Goal: Information Seeking & Learning: Learn about a topic

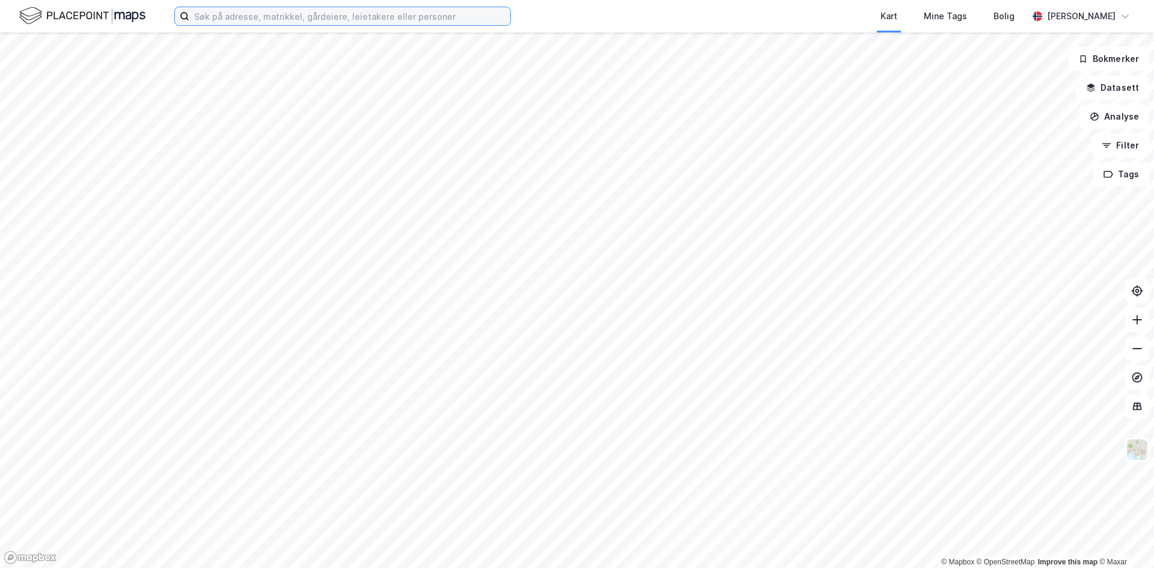
click at [291, 17] on input at bounding box center [349, 16] width 321 height 18
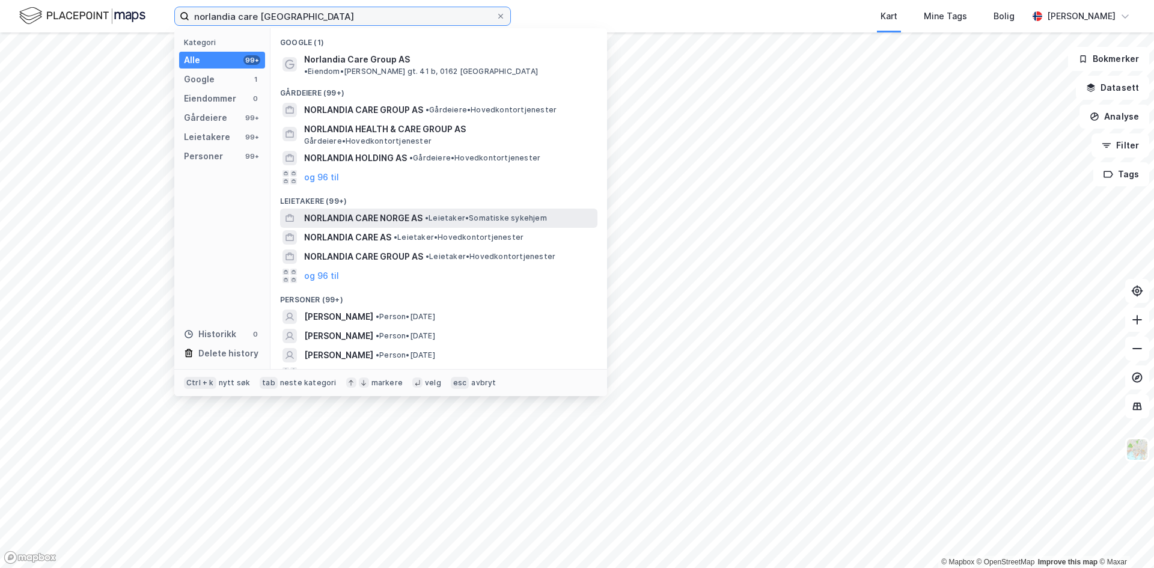
type input "norlandia care [GEOGRAPHIC_DATA]"
click at [348, 211] on span "NORLANDIA CARE NORGE AS" at bounding box center [363, 218] width 118 height 14
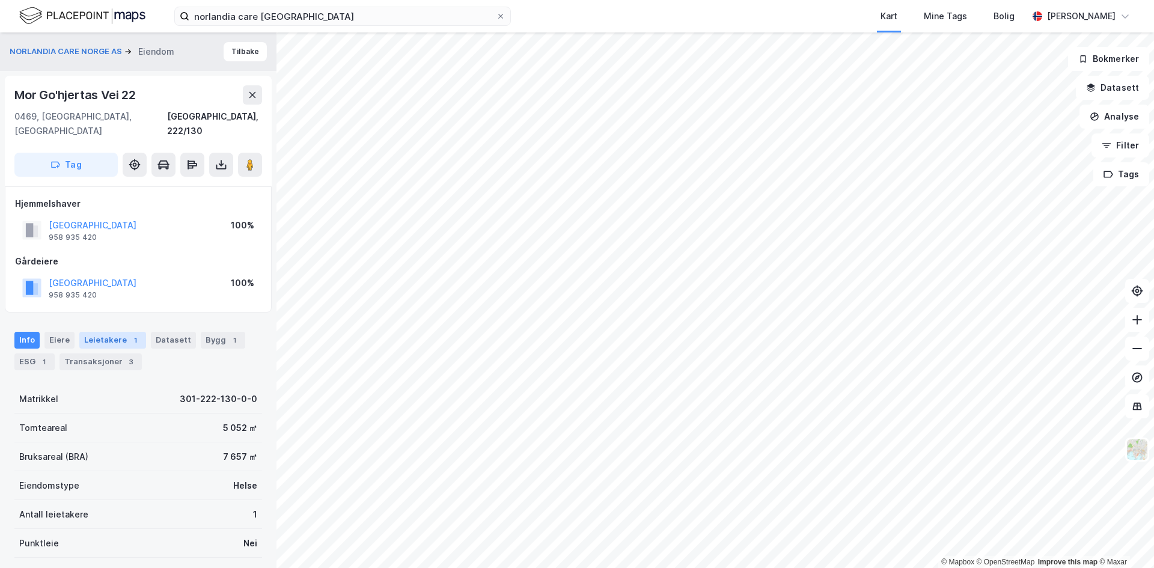
click at [106, 332] on div "Leietakere 1" at bounding box center [112, 340] width 67 height 17
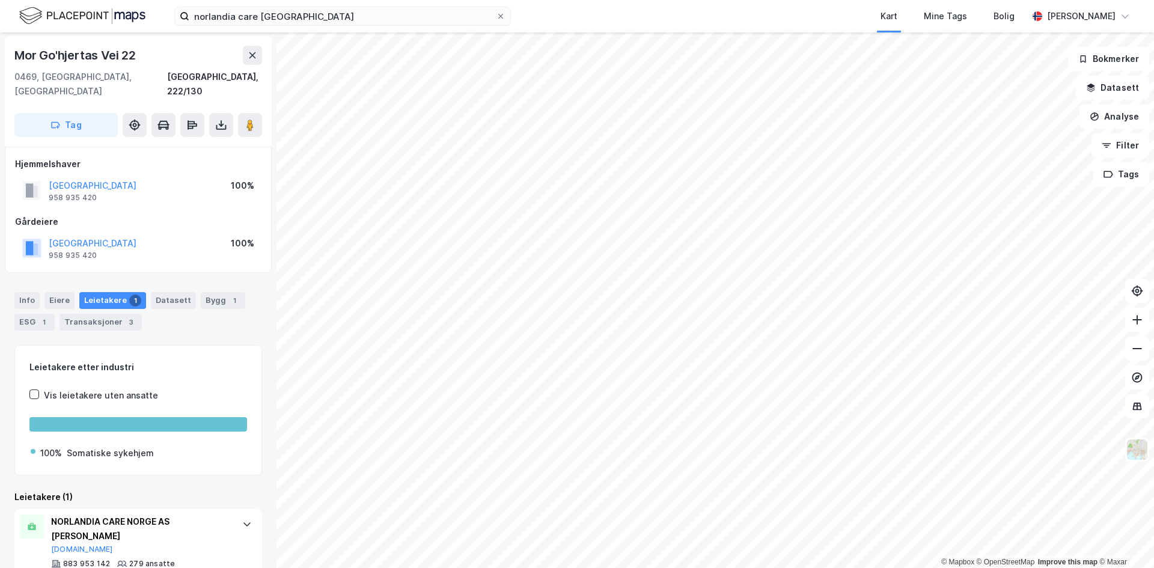
scroll to position [60, 0]
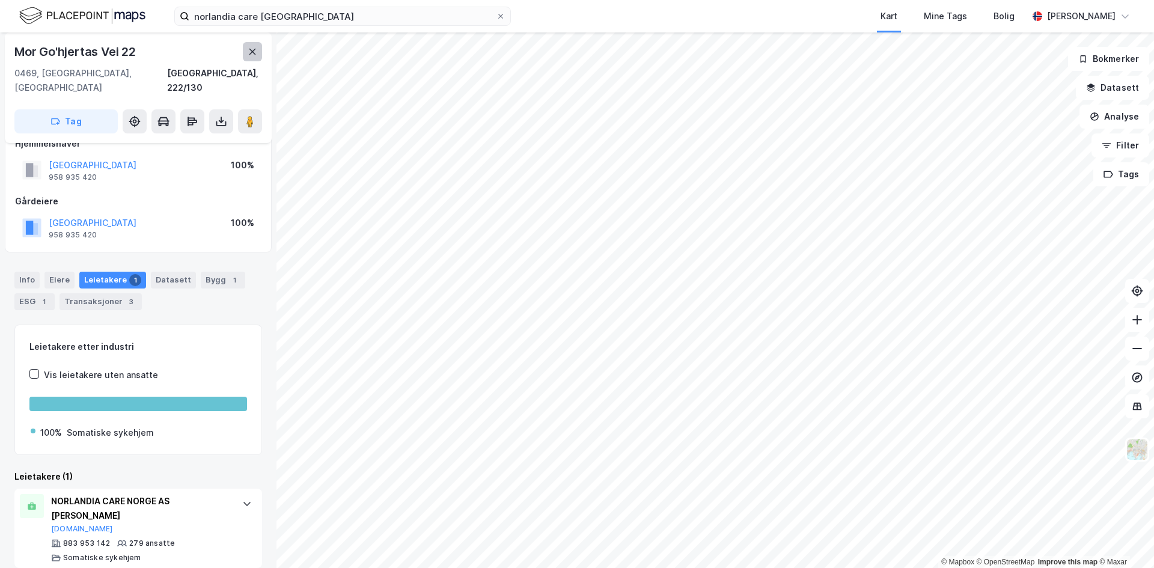
click at [255, 50] on icon at bounding box center [253, 52] width 10 height 10
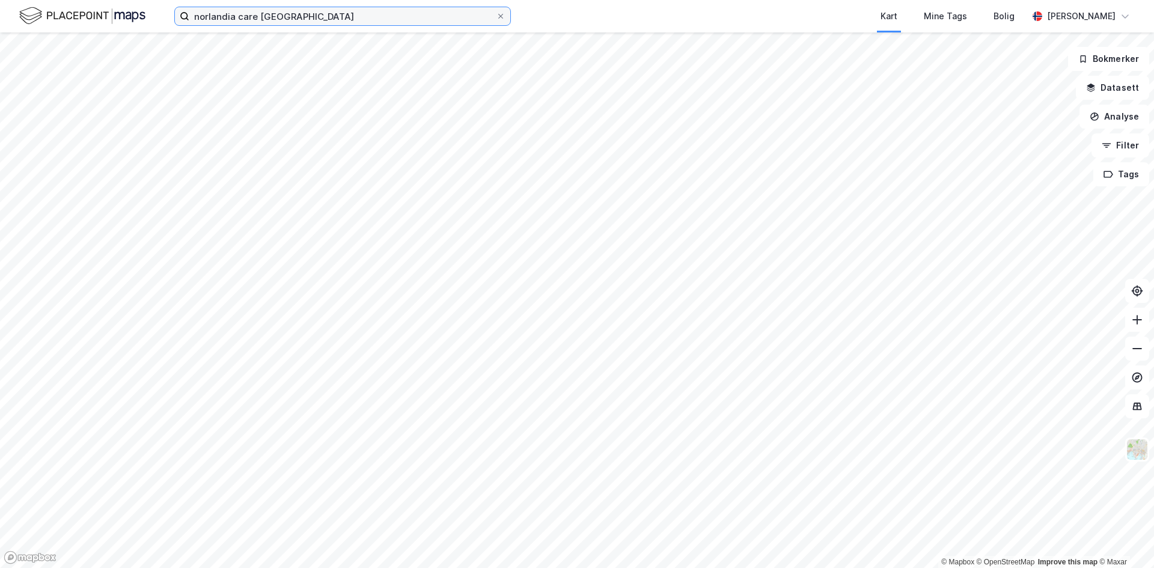
click at [298, 19] on input "norlandia care [GEOGRAPHIC_DATA]" at bounding box center [342, 16] width 307 height 18
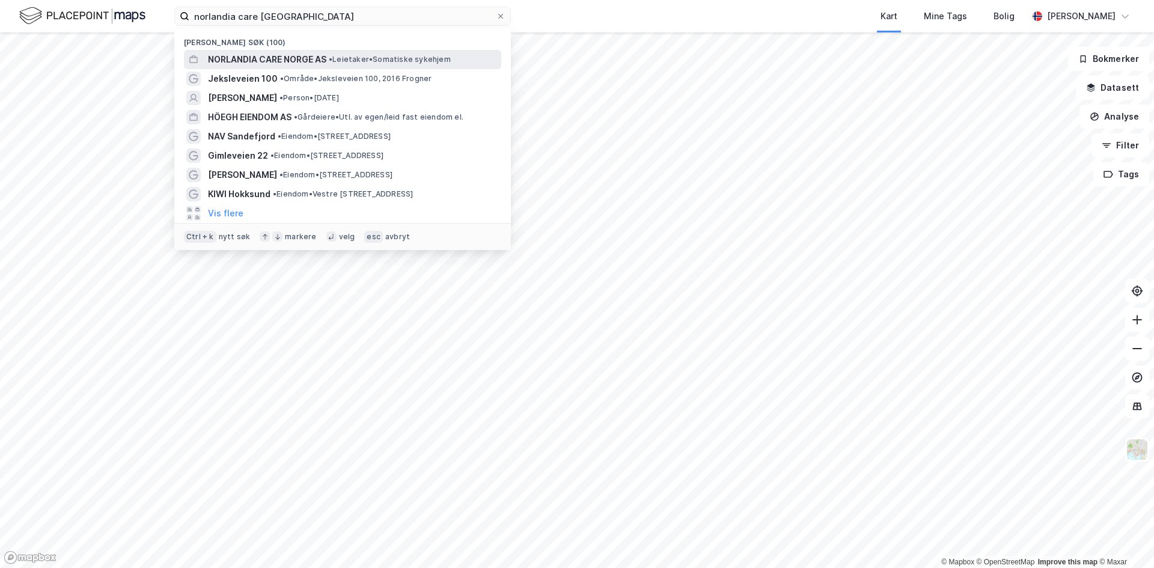
click at [273, 55] on span "NORLANDIA CARE NORGE AS" at bounding box center [267, 59] width 118 height 14
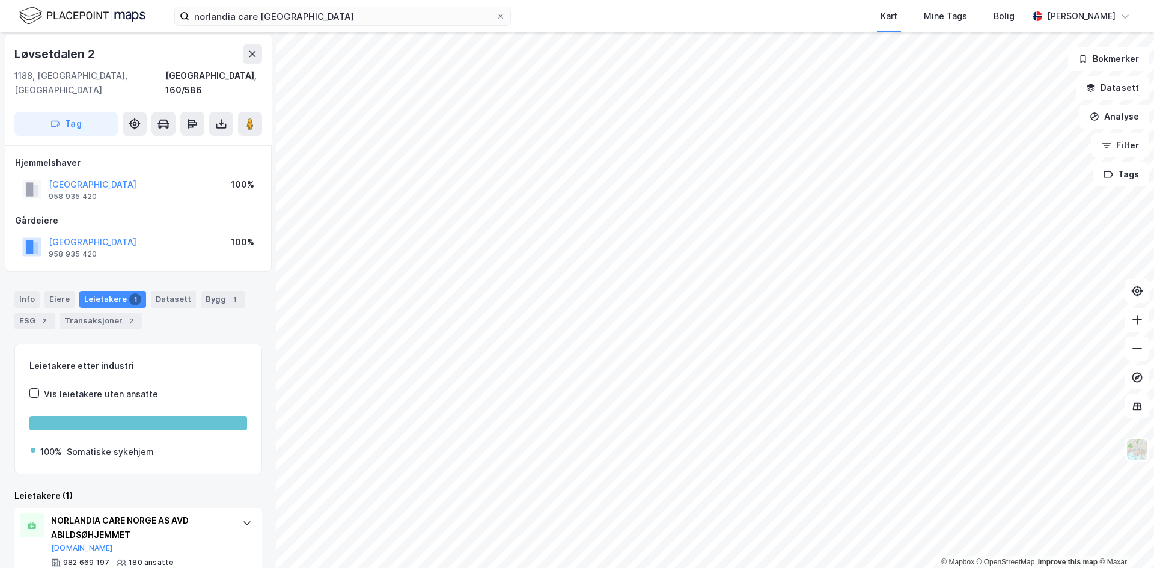
scroll to position [60, 0]
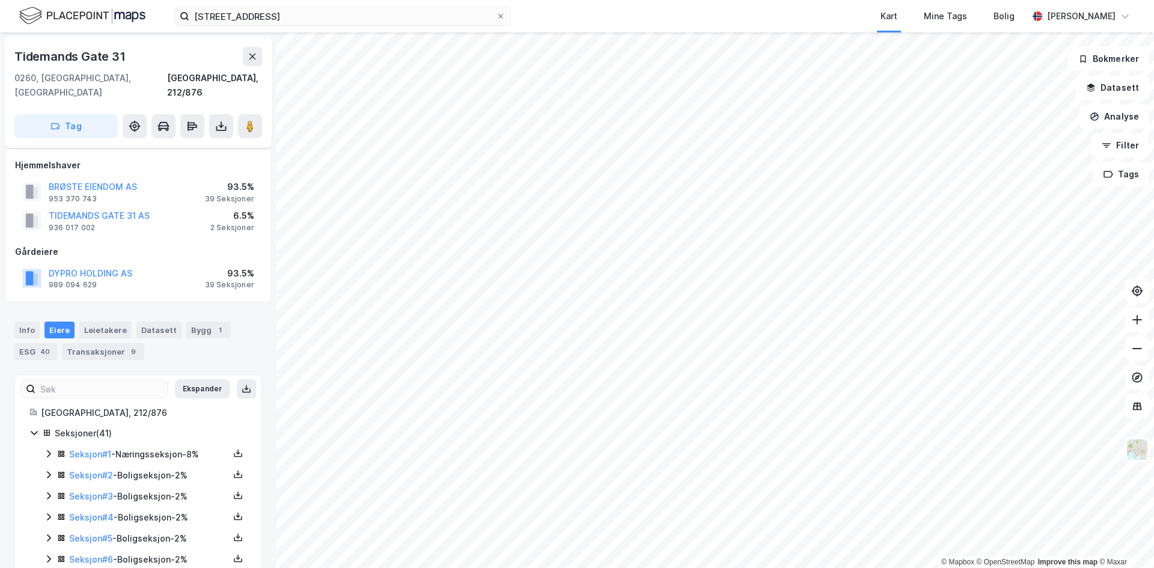
scroll to position [410, 0]
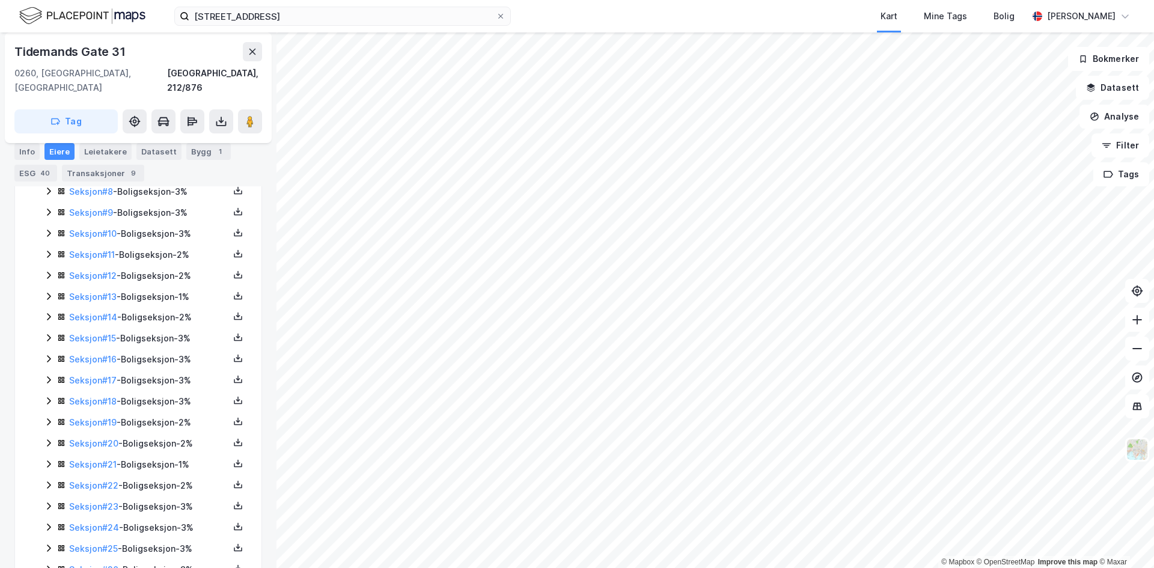
click at [262, 48] on div "[STREET_ADDRESS], 212/876 Tag" at bounding box center [138, 87] width 267 height 111
click at [254, 49] on icon at bounding box center [253, 52] width 10 height 10
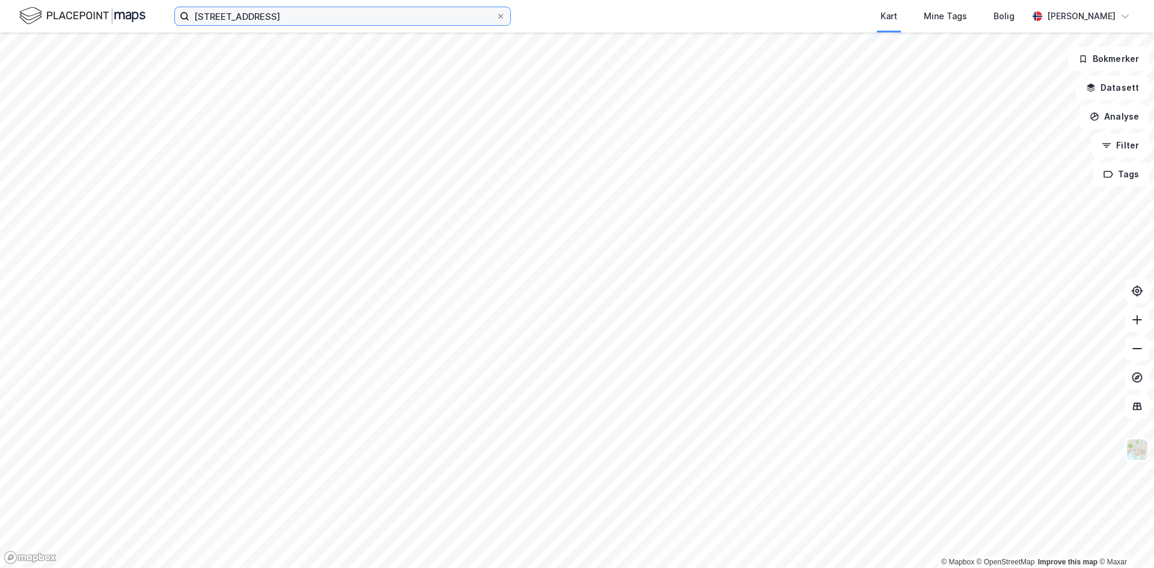
click at [287, 14] on input "[STREET_ADDRESS]" at bounding box center [342, 16] width 307 height 18
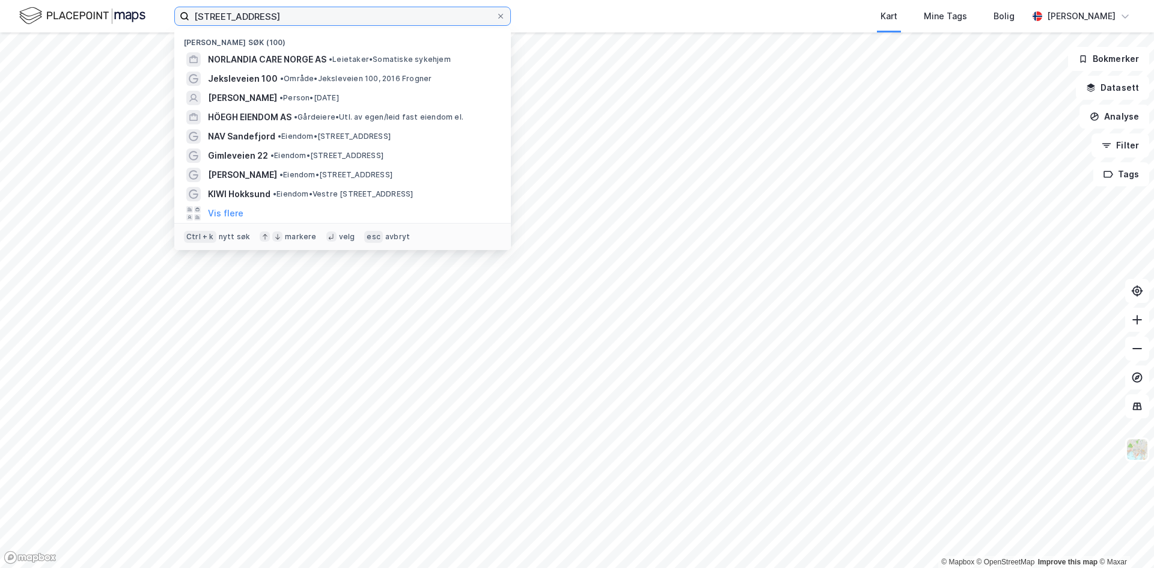
click at [287, 14] on input "[STREET_ADDRESS]" at bounding box center [342, 16] width 307 height 18
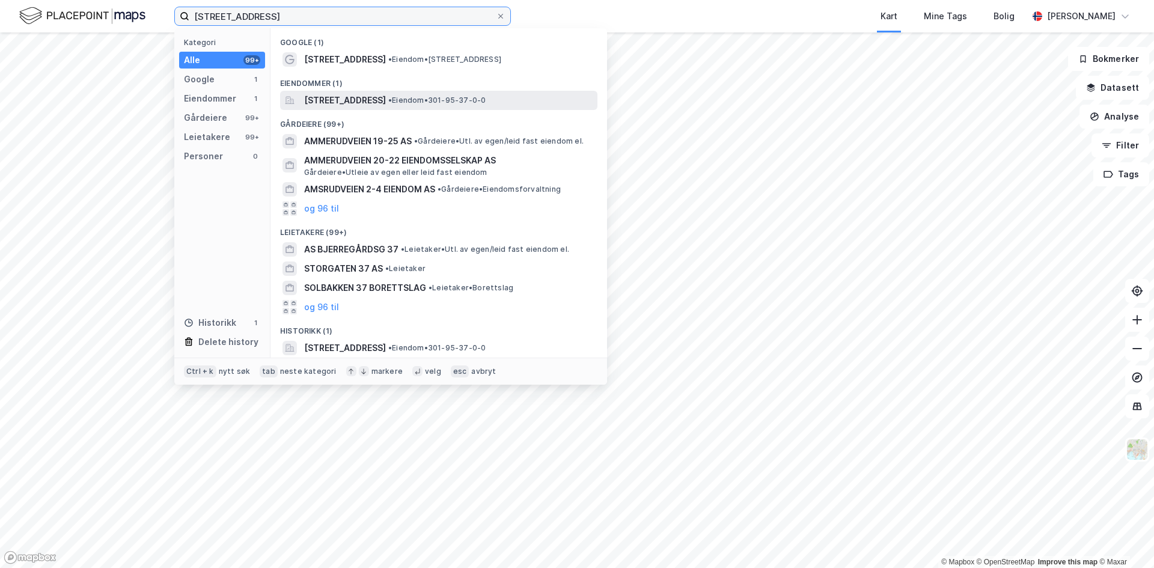
type input "[STREET_ADDRESS]"
click at [384, 102] on span "[STREET_ADDRESS]" at bounding box center [345, 100] width 82 height 14
